Goal: Communication & Community: Answer question/provide support

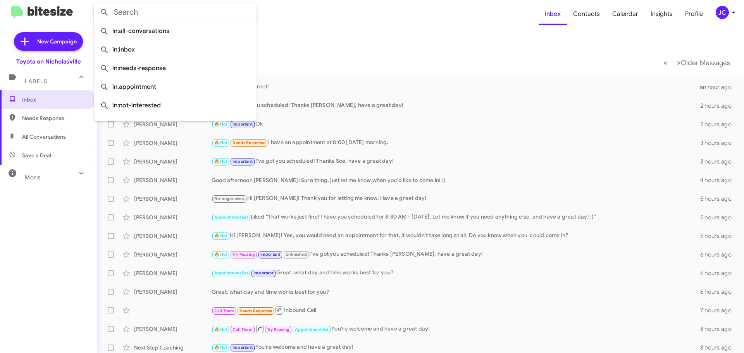
click at [138, 9] on input "text" at bounding box center [175, 12] width 163 height 19
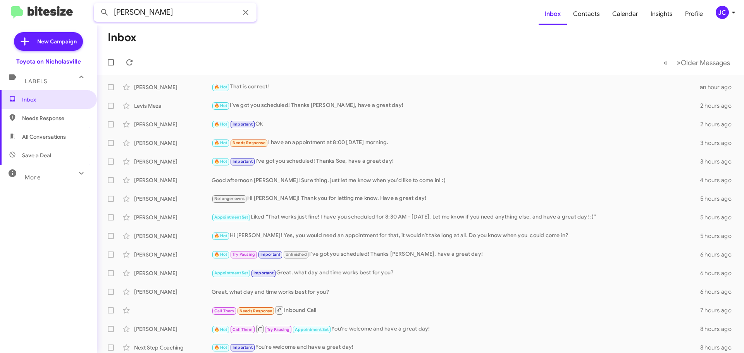
type input "[PERSON_NAME]"
click at [97, 5] on button at bounding box center [105, 13] width 16 height 16
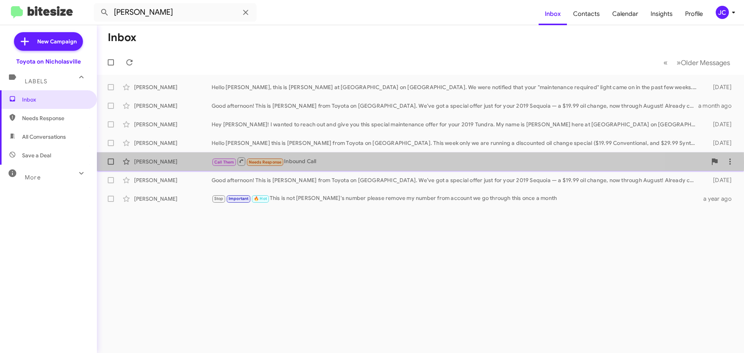
click at [163, 162] on div "[PERSON_NAME]" at bounding box center [173, 162] width 78 height 8
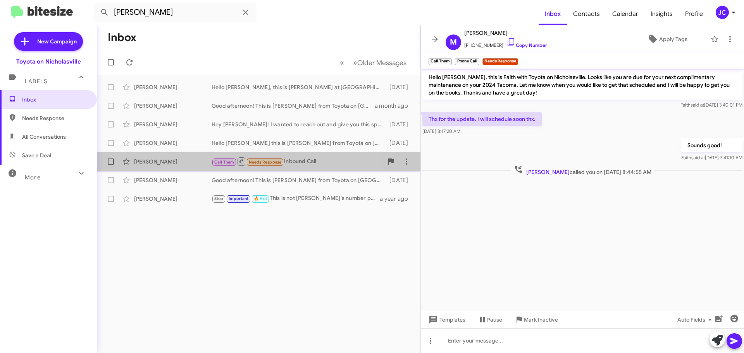
click at [155, 163] on div "[PERSON_NAME]" at bounding box center [173, 162] width 78 height 8
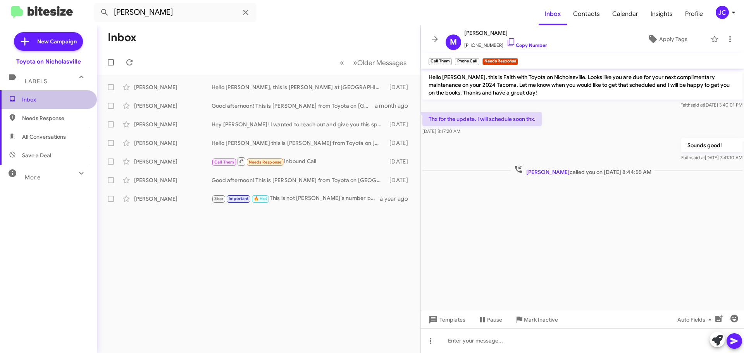
click at [50, 98] on span "Inbox" at bounding box center [55, 100] width 66 height 8
